Goal: Task Accomplishment & Management: Manage account settings

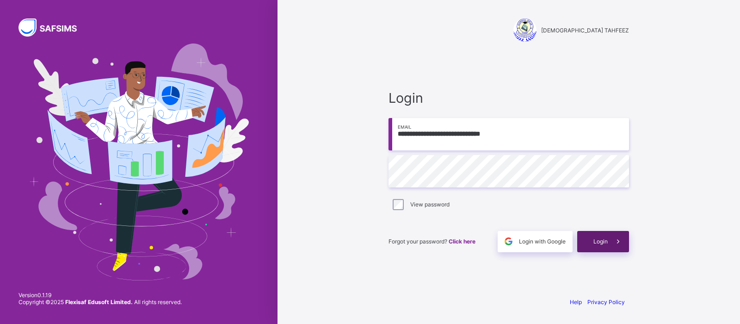
click at [588, 241] on div "Login" at bounding box center [603, 241] width 52 height 21
click at [598, 249] on div "Login" at bounding box center [603, 241] width 52 height 21
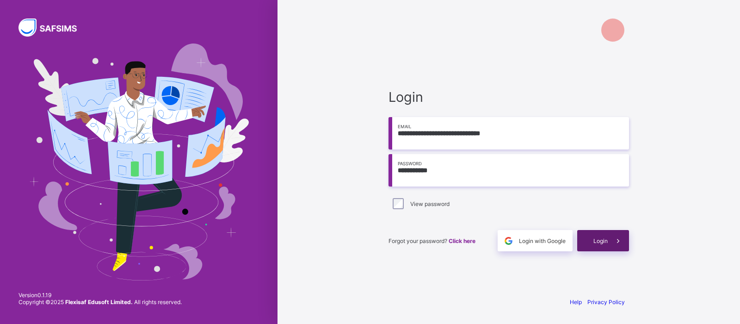
type input "**********"
click at [597, 244] on div "Login" at bounding box center [603, 240] width 52 height 21
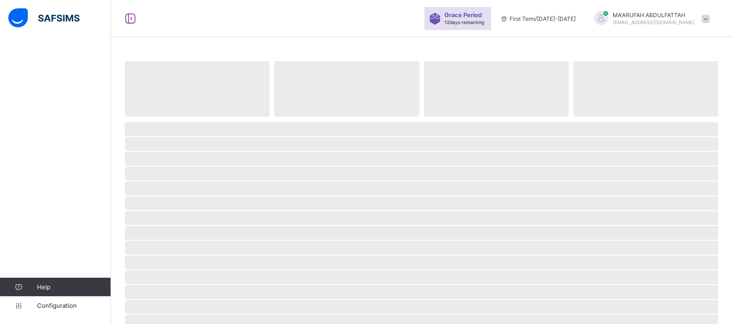
select select "**"
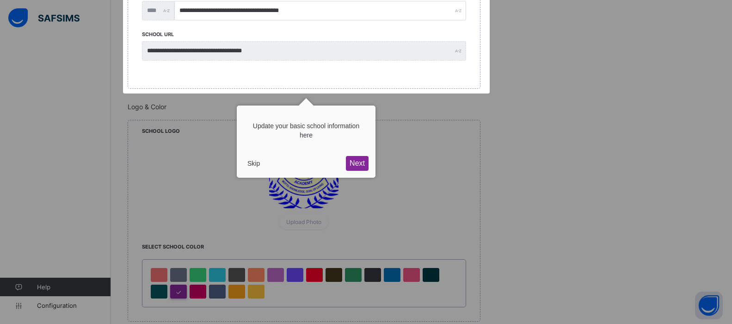
scroll to position [340, 0]
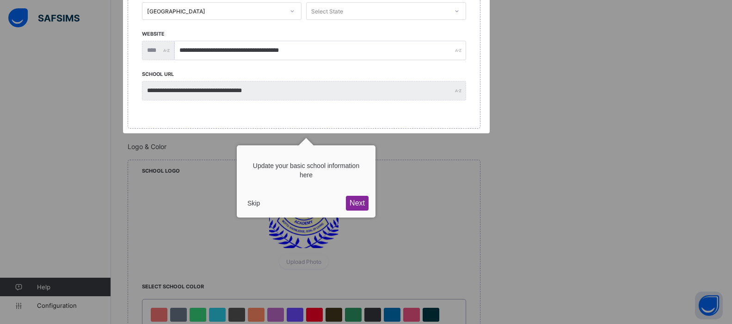
click at [261, 203] on button "Skip" at bounding box center [254, 203] width 20 height 14
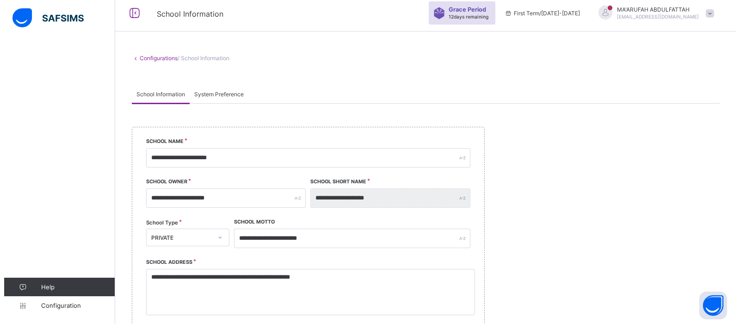
scroll to position [0, 0]
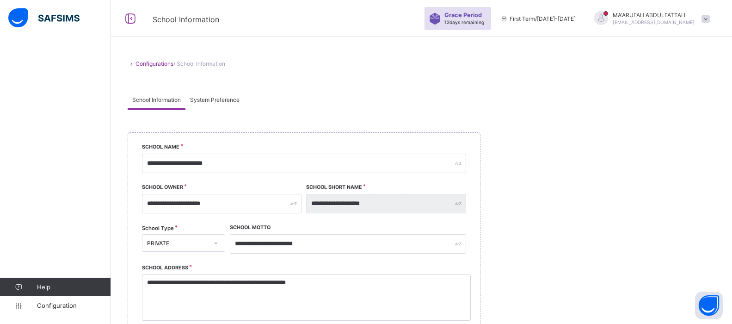
click at [151, 64] on link "Configurations" at bounding box center [154, 63] width 38 height 7
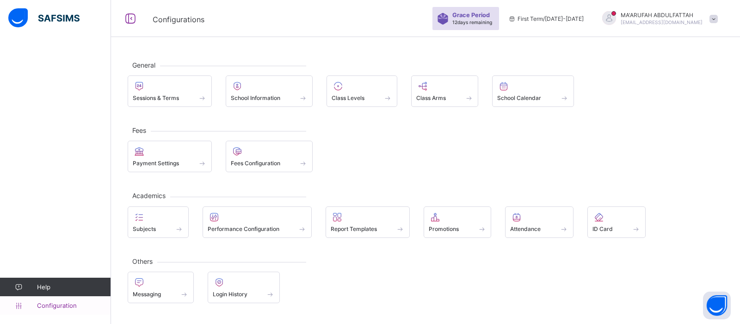
click at [51, 307] on span "Configuration" at bounding box center [74, 305] width 74 height 7
click at [455, 221] on div at bounding box center [458, 216] width 58 height 11
